Goal: Information Seeking & Learning: Learn about a topic

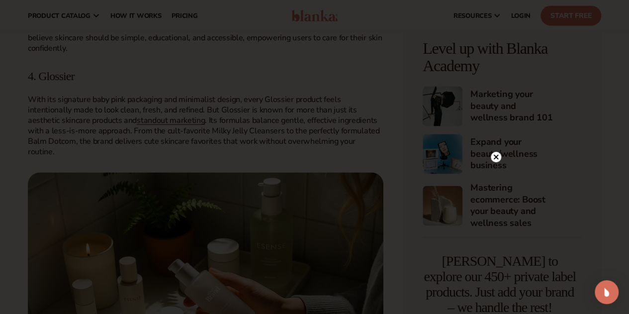
scroll to position [947, 0]
click at [491, 45] on circle at bounding box center [495, 43] width 10 height 10
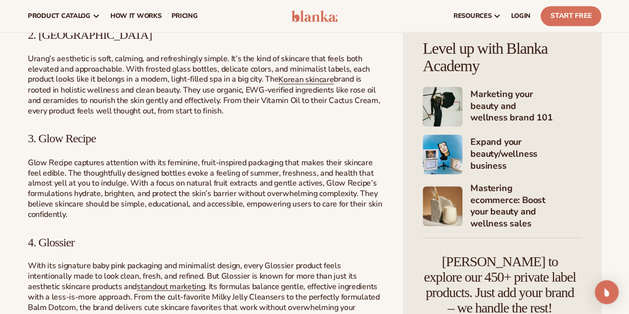
scroll to position [782, 0]
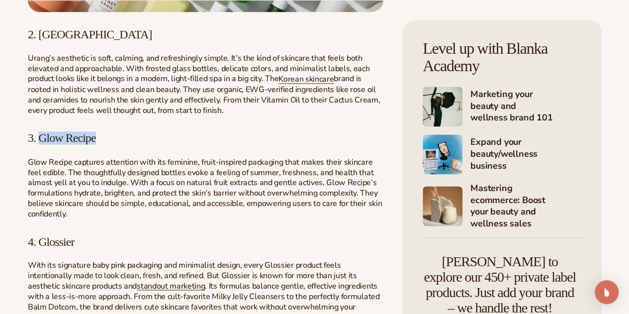
drag, startPoint x: 105, startPoint y: 246, endPoint x: 40, endPoint y: 239, distance: 65.5
click at [40, 144] on h3 "3. Glow Recipe" at bounding box center [205, 137] width 355 height 13
copy span "Glow Recipe"
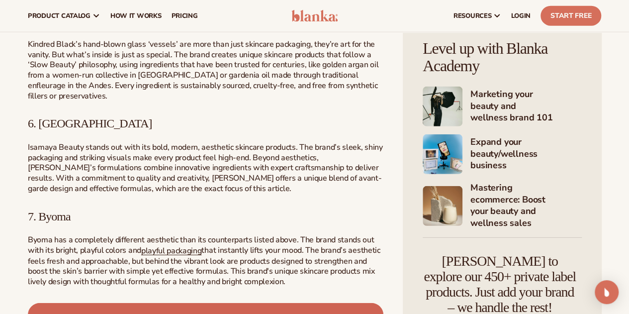
scroll to position [1343, 0]
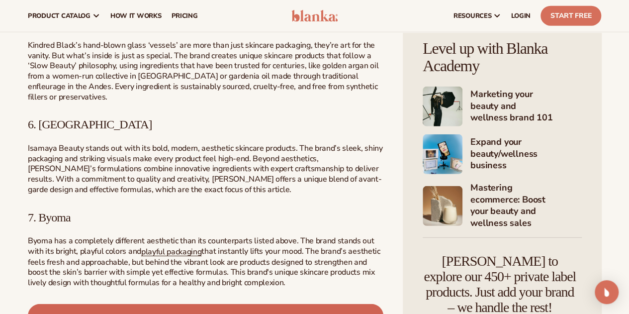
drag, startPoint x: 112, startPoint y: 98, endPoint x: 78, endPoint y: 87, distance: 36.3
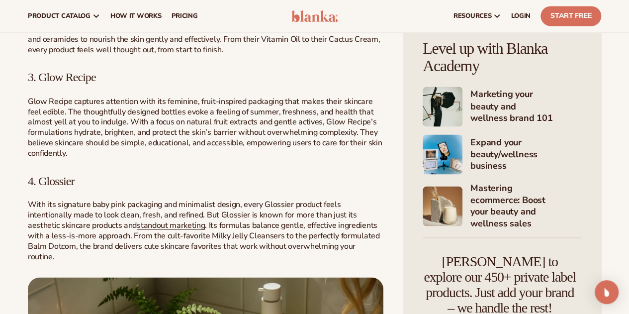
scroll to position [683, 0]
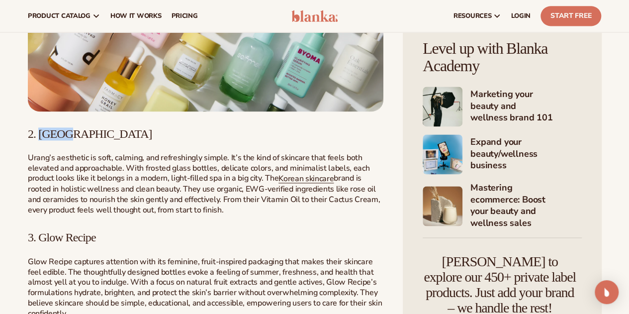
drag, startPoint x: 79, startPoint y: 229, endPoint x: 41, endPoint y: 225, distance: 38.9
click at [41, 140] on h3 "2. [GEOGRAPHIC_DATA]" at bounding box center [205, 133] width 355 height 13
copy span "Urang"
